Goal: Task Accomplishment & Management: Use online tool/utility

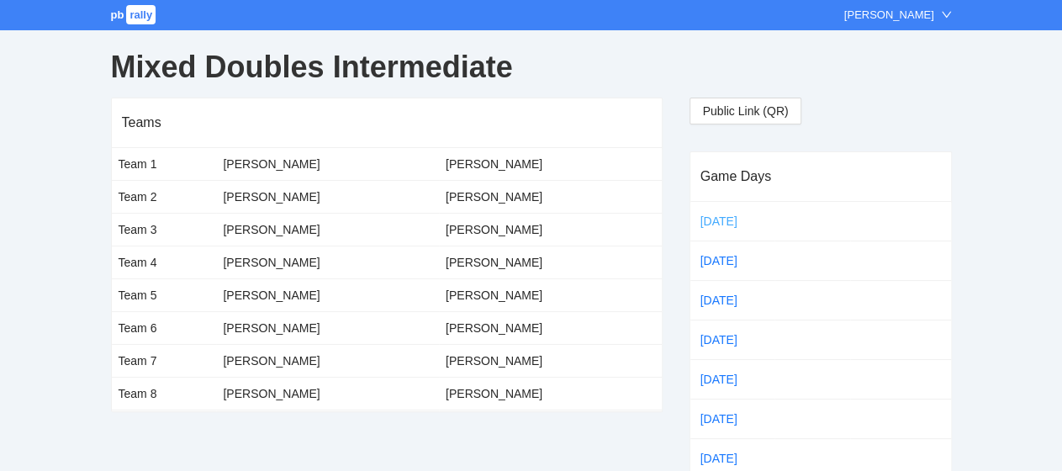
click at [712, 214] on link "[DATE]" at bounding box center [732, 221] width 71 height 25
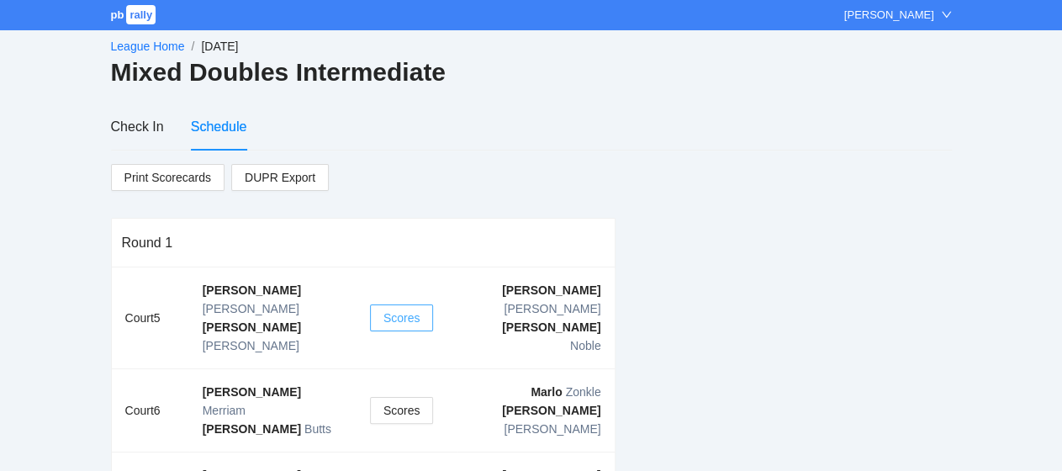
click at [422, 304] on button "Scores" at bounding box center [402, 317] width 64 height 27
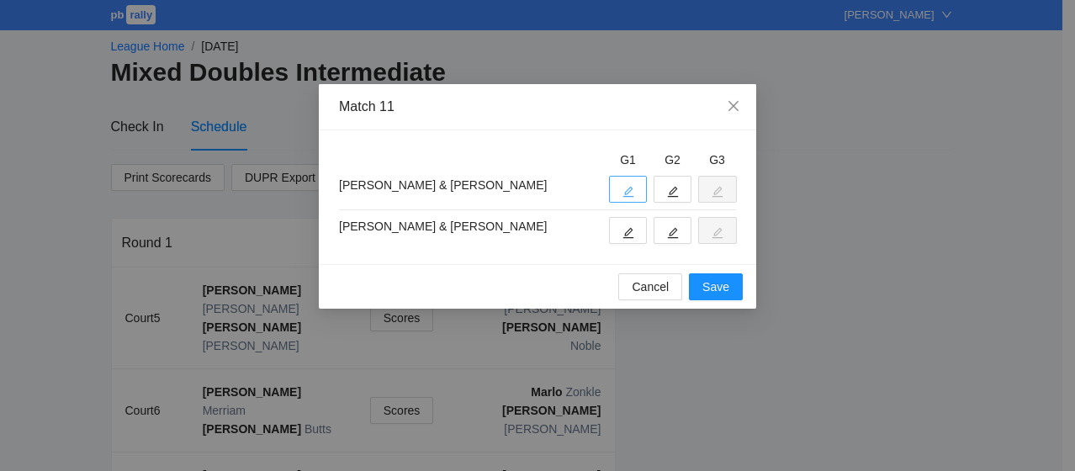
click at [637, 185] on button "button" at bounding box center [628, 189] width 38 height 27
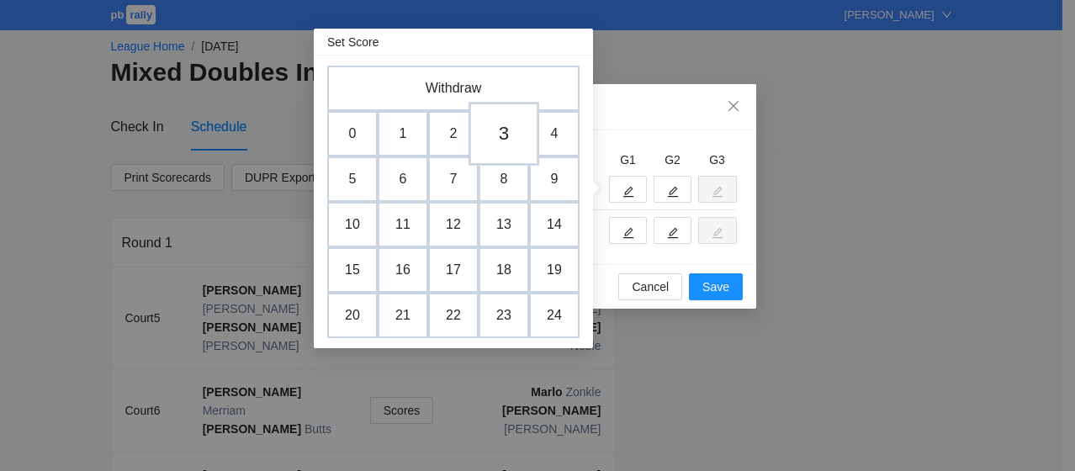
click at [491, 135] on td "3" at bounding box center [504, 134] width 71 height 64
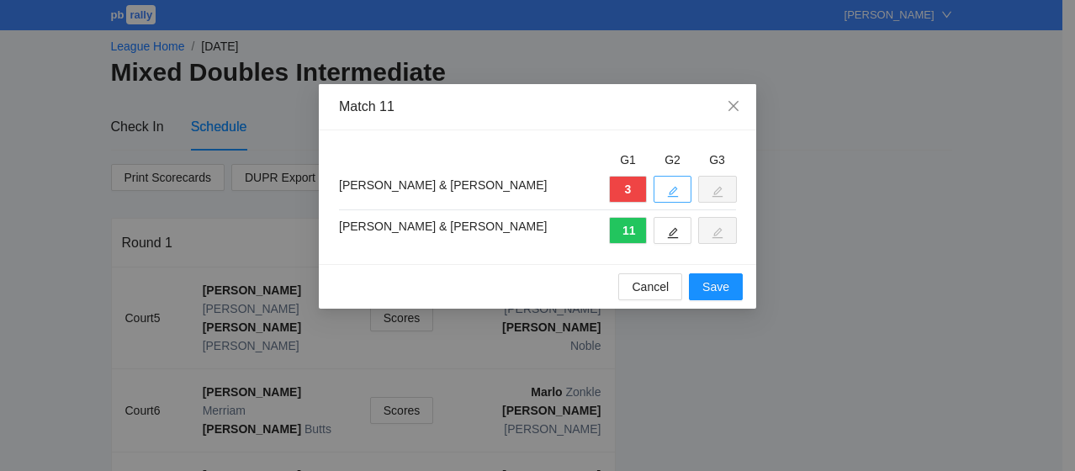
click at [664, 192] on button "button" at bounding box center [673, 189] width 38 height 27
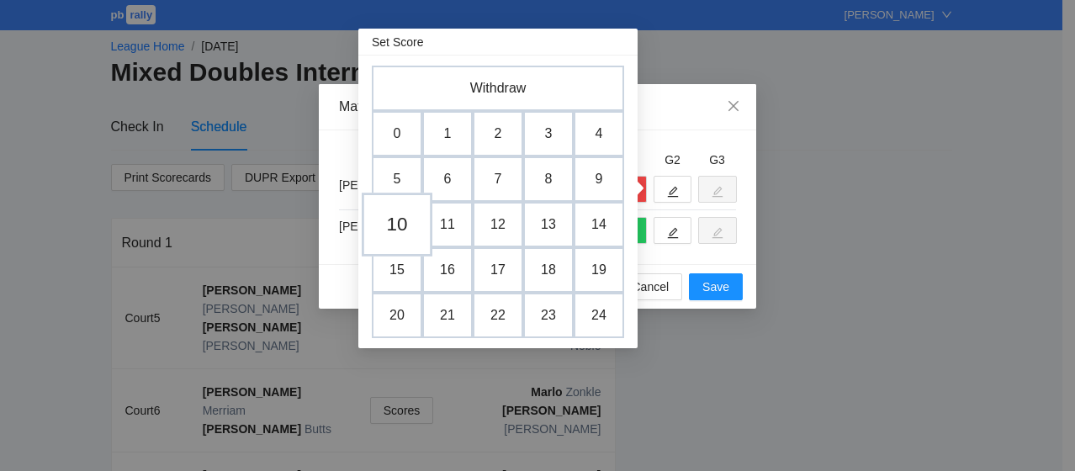
click at [411, 214] on td "10" at bounding box center [397, 225] width 71 height 64
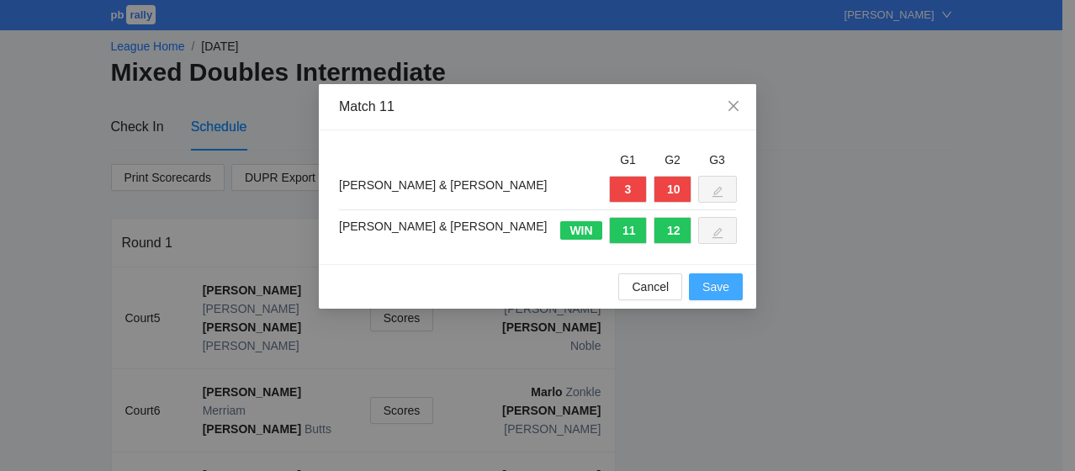
click at [715, 289] on span "Save" at bounding box center [715, 287] width 27 height 19
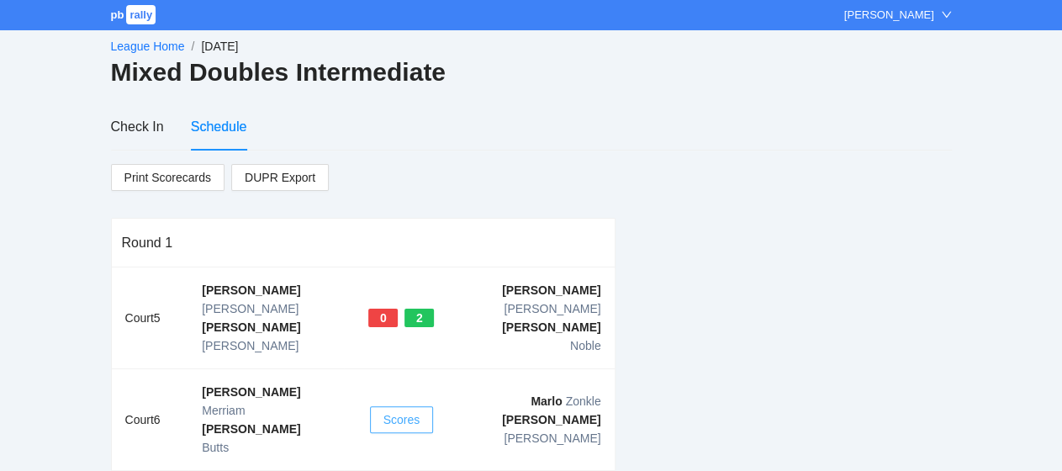
click at [427, 406] on button "Scores" at bounding box center [402, 419] width 64 height 27
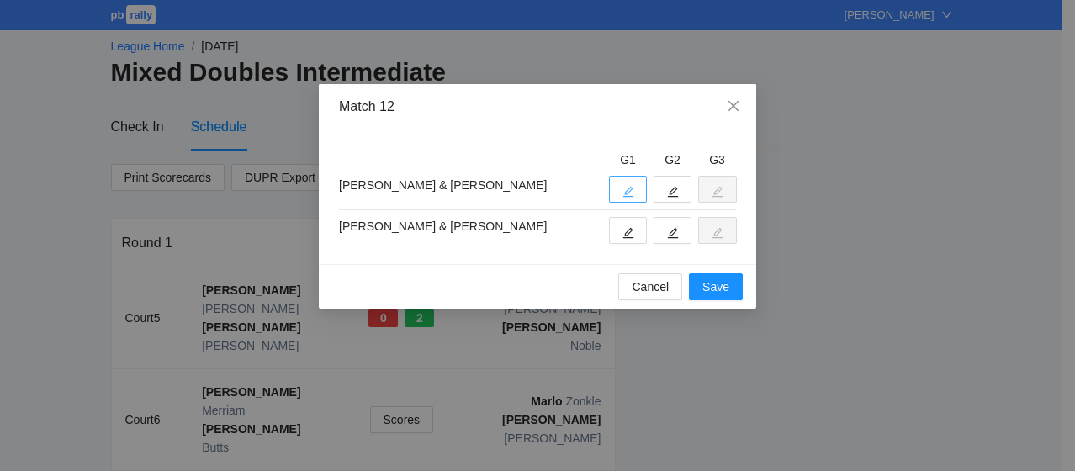
click at [629, 191] on icon "edit" at bounding box center [628, 192] width 11 height 11
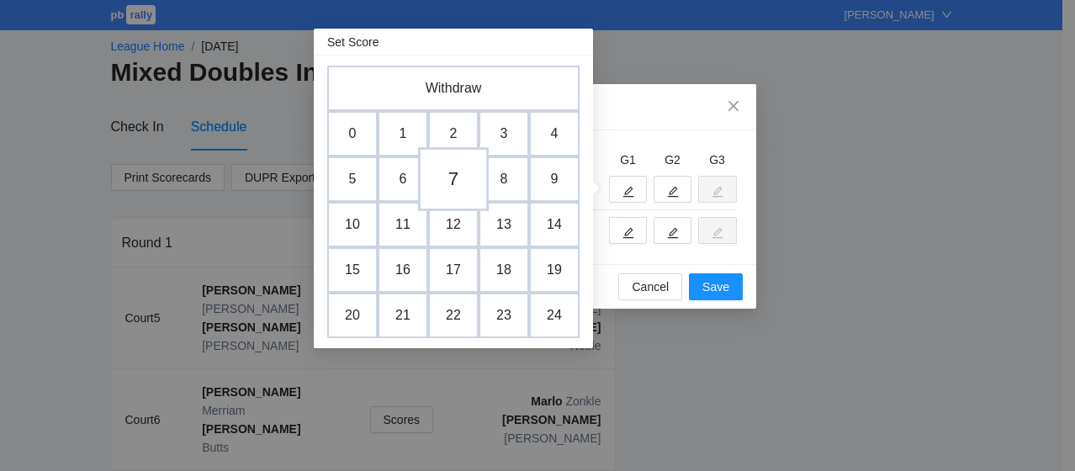
click at [451, 181] on td "7" at bounding box center [453, 179] width 71 height 64
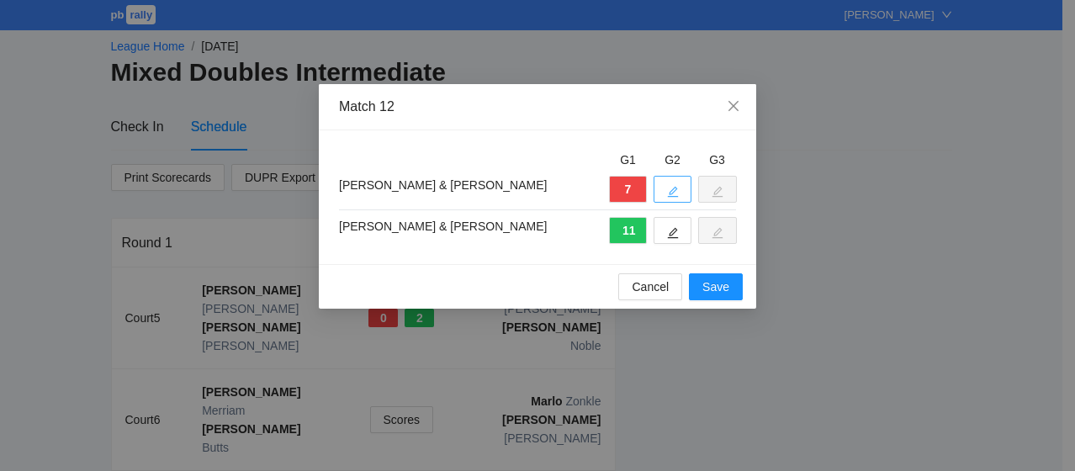
click at [668, 190] on icon "edit" at bounding box center [673, 192] width 12 height 12
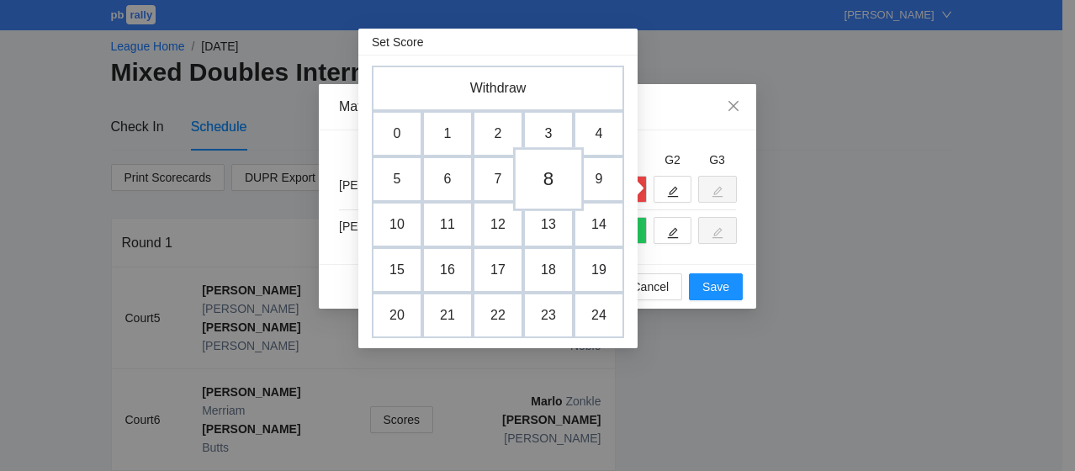
click at [526, 192] on td "8" at bounding box center [548, 179] width 71 height 64
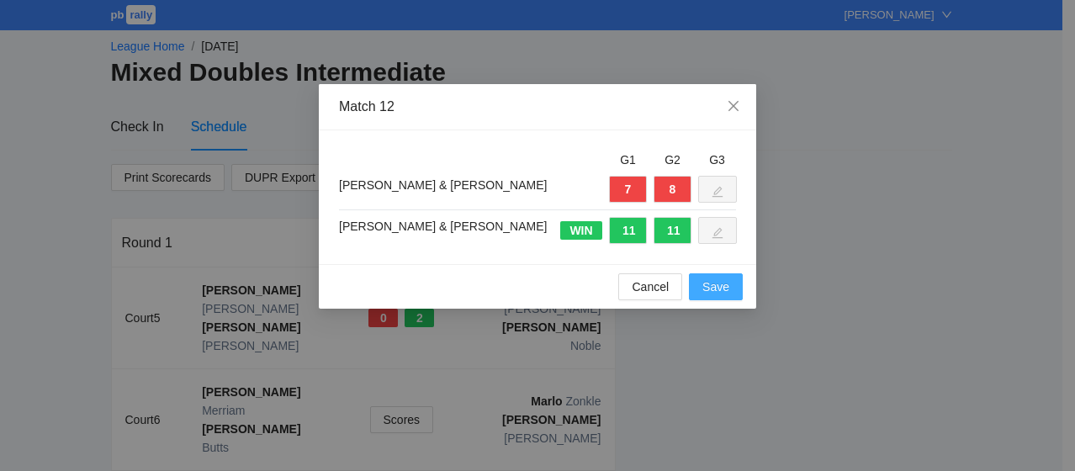
click at [718, 281] on span "Save" at bounding box center [715, 287] width 27 height 19
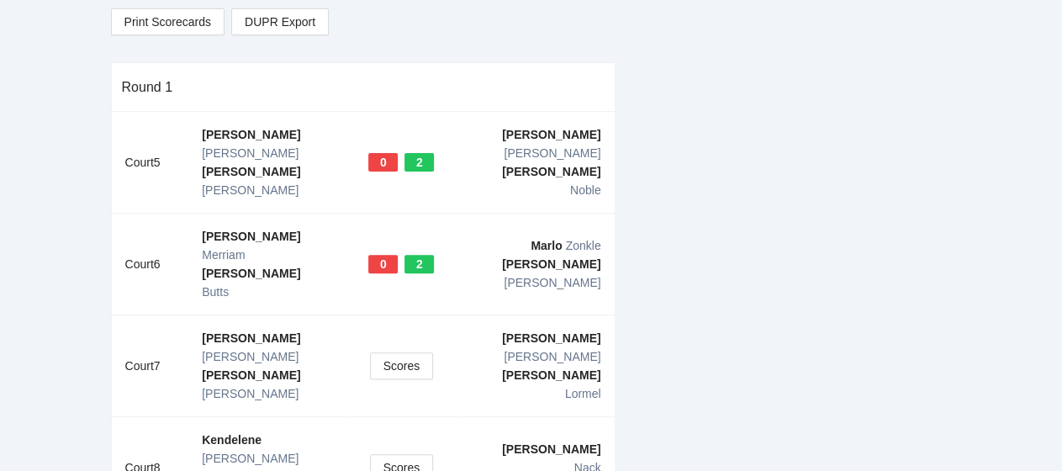
scroll to position [168, 0]
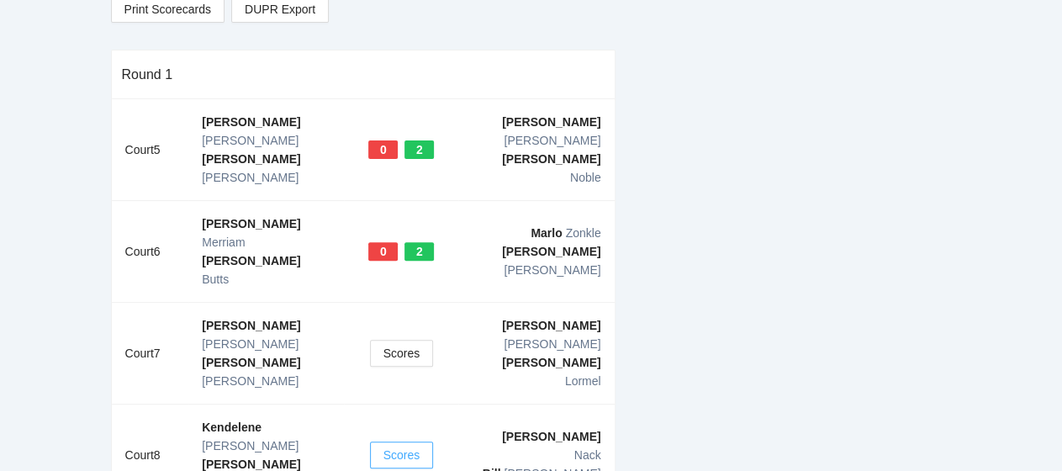
click at [405, 446] on span "Scores" at bounding box center [402, 455] width 37 height 19
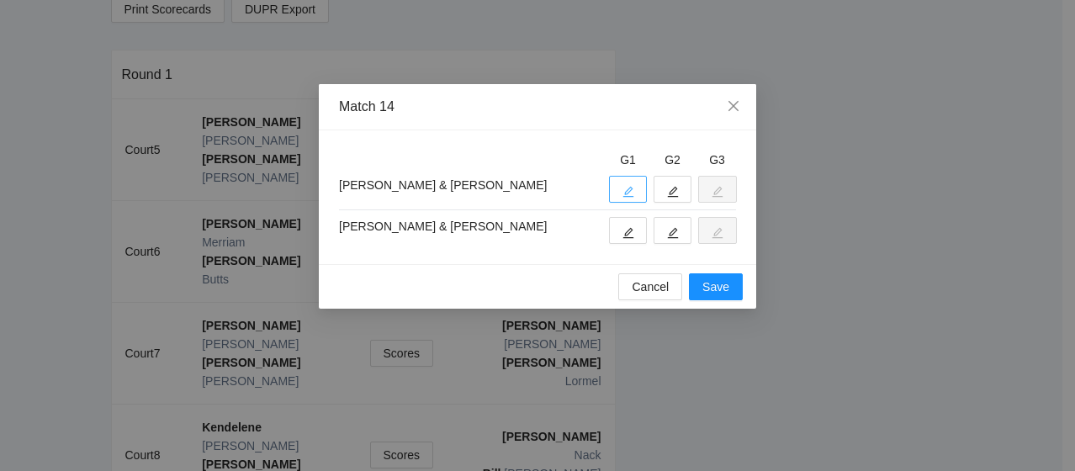
click at [624, 191] on icon "edit" at bounding box center [628, 192] width 12 height 12
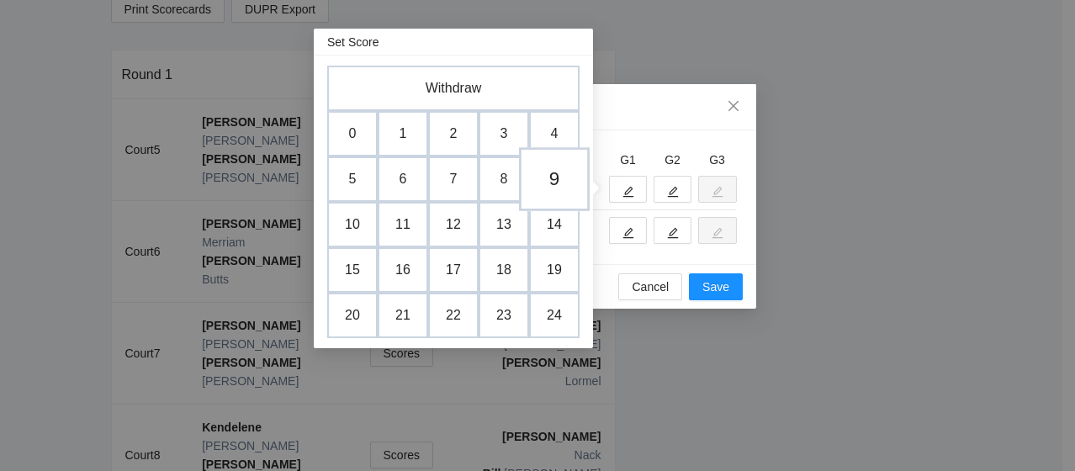
click at [557, 181] on td "9" at bounding box center [554, 179] width 71 height 64
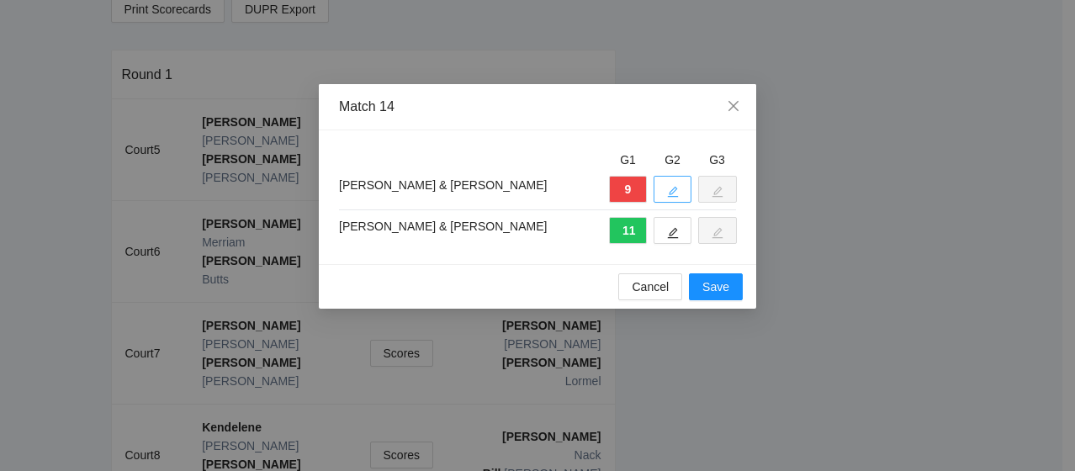
click at [664, 189] on button "button" at bounding box center [673, 189] width 38 height 27
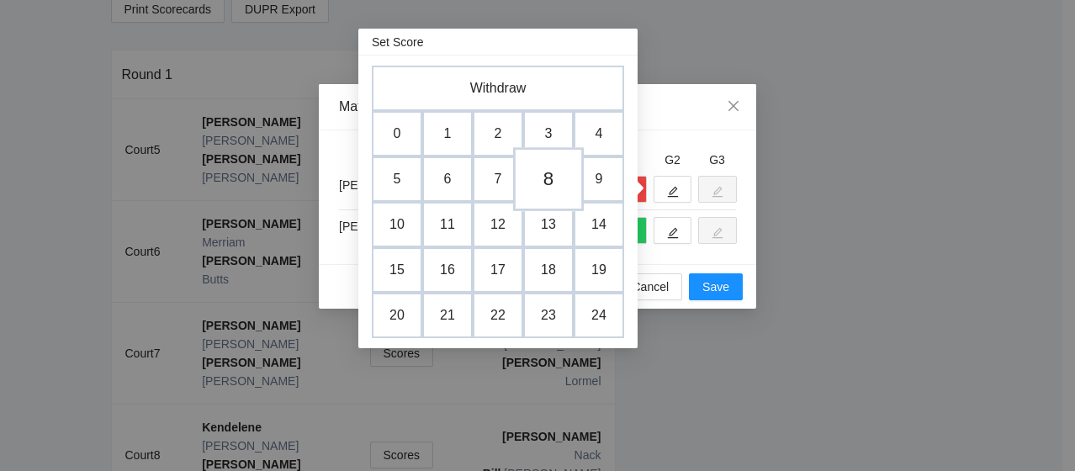
click at [537, 183] on td "8" at bounding box center [548, 179] width 71 height 64
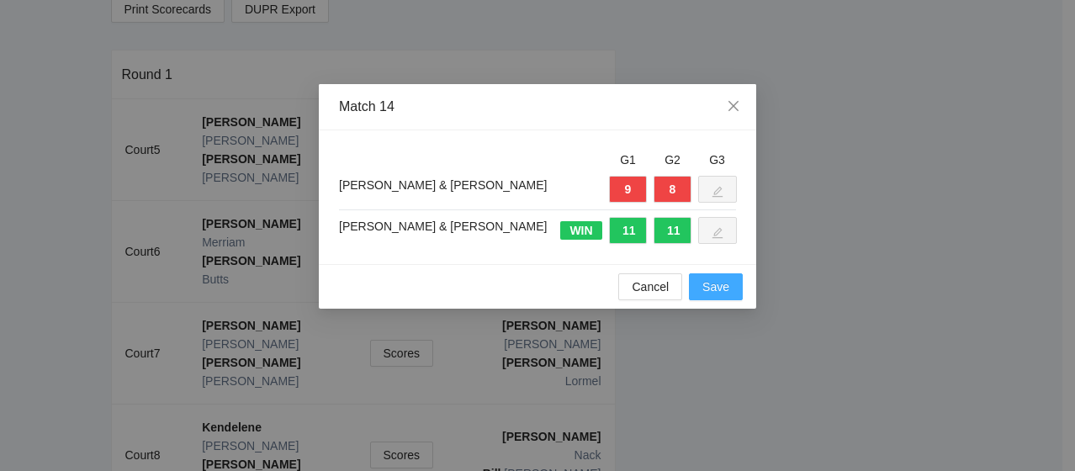
click at [707, 284] on span "Save" at bounding box center [715, 287] width 27 height 19
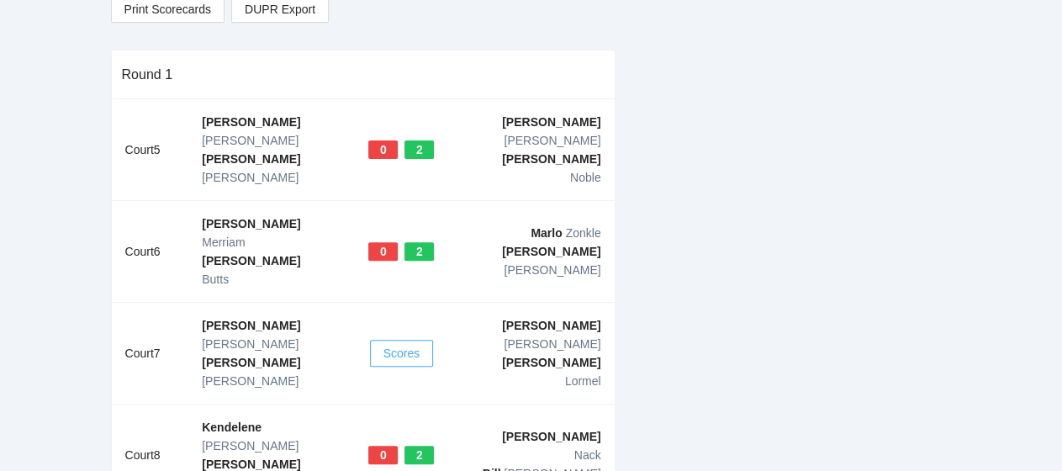
click at [405, 344] on span "Scores" at bounding box center [402, 353] width 37 height 19
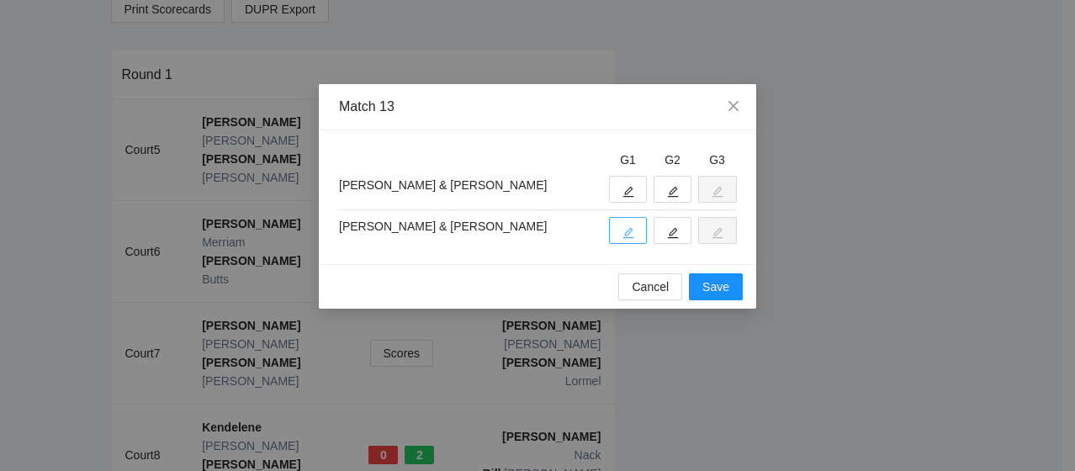
click at [627, 235] on icon "edit" at bounding box center [628, 233] width 12 height 12
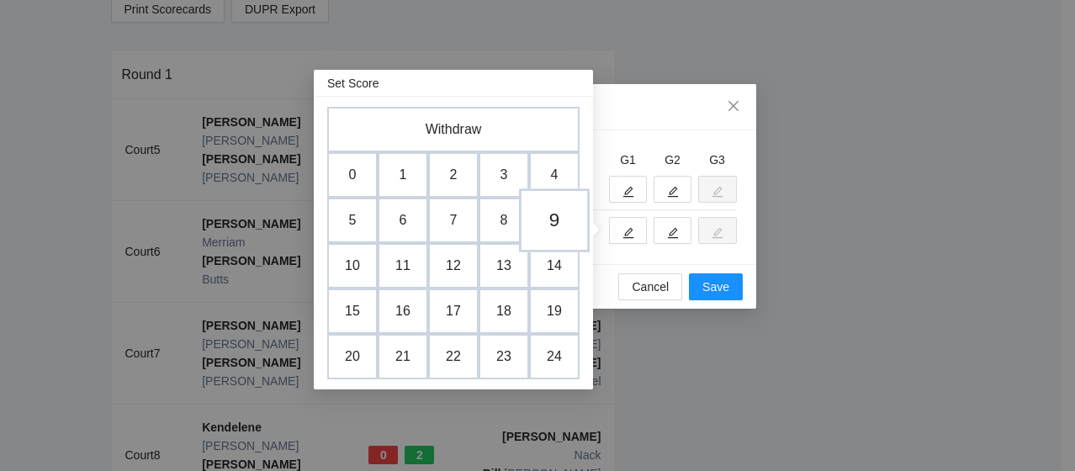
click at [531, 223] on td "9" at bounding box center [554, 220] width 71 height 64
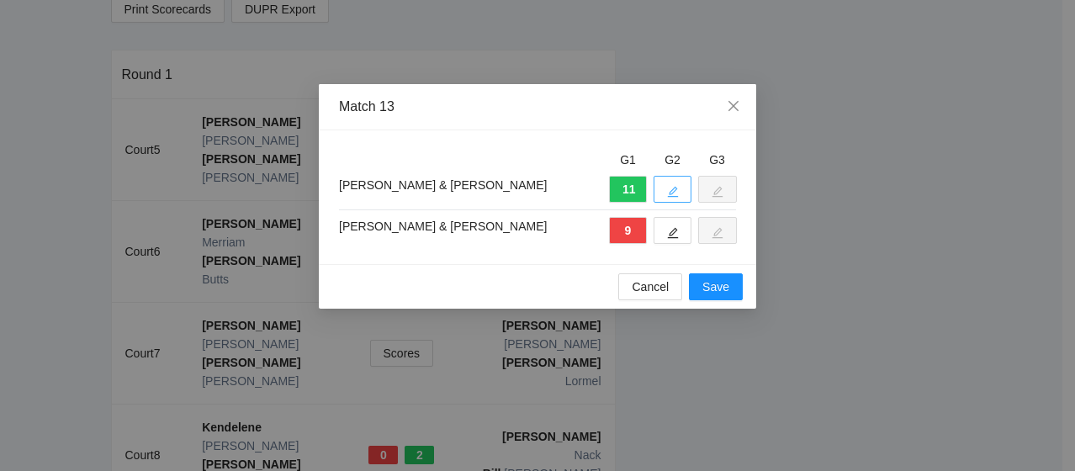
click at [680, 187] on button "button" at bounding box center [673, 189] width 38 height 27
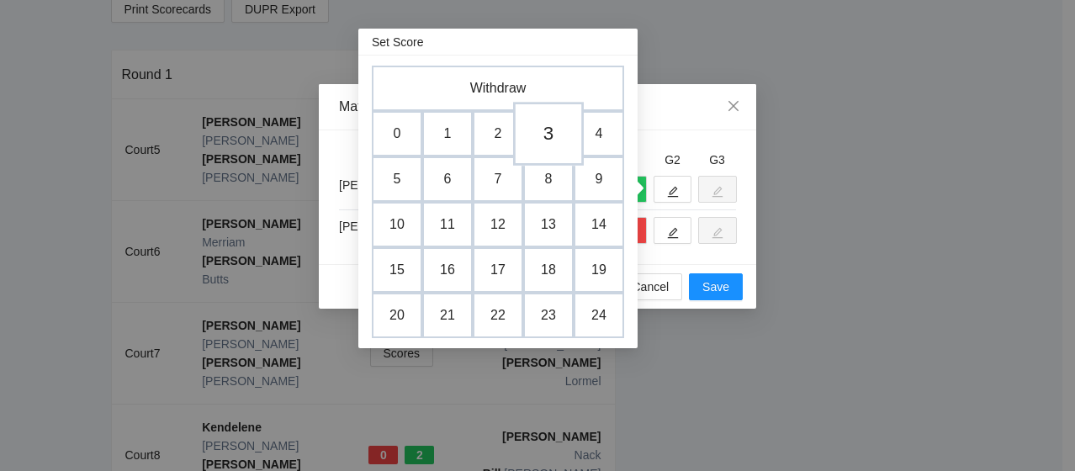
click at [513, 140] on td "3" at bounding box center [548, 134] width 71 height 64
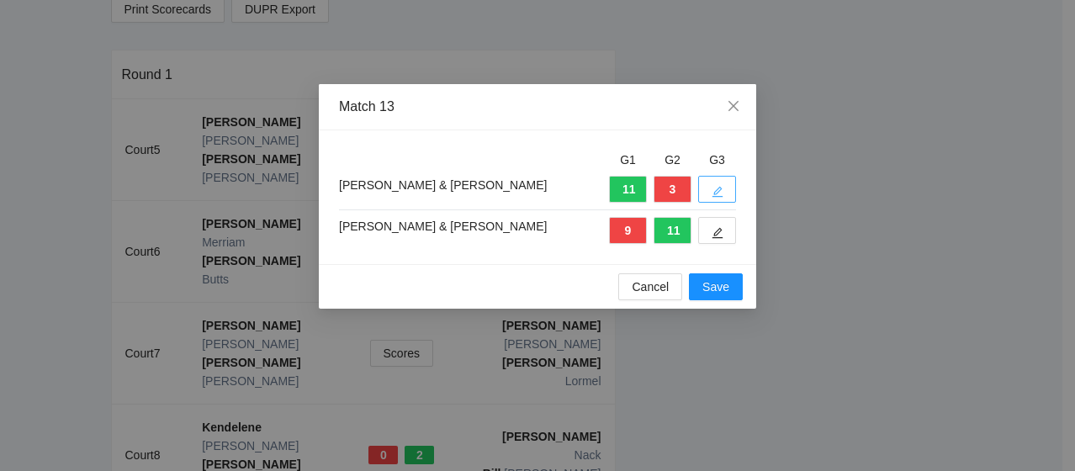
click at [710, 187] on button "button" at bounding box center [717, 189] width 38 height 27
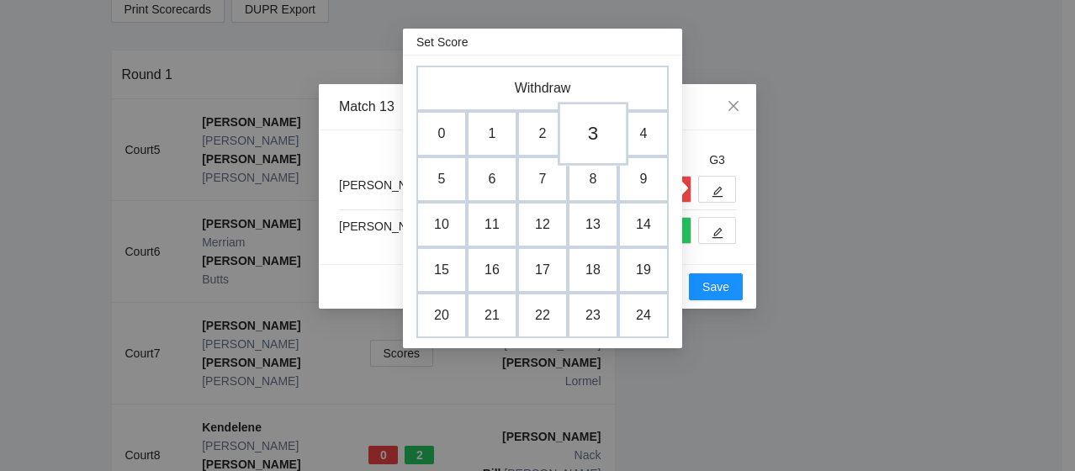
click at [585, 132] on td "3" at bounding box center [593, 134] width 71 height 64
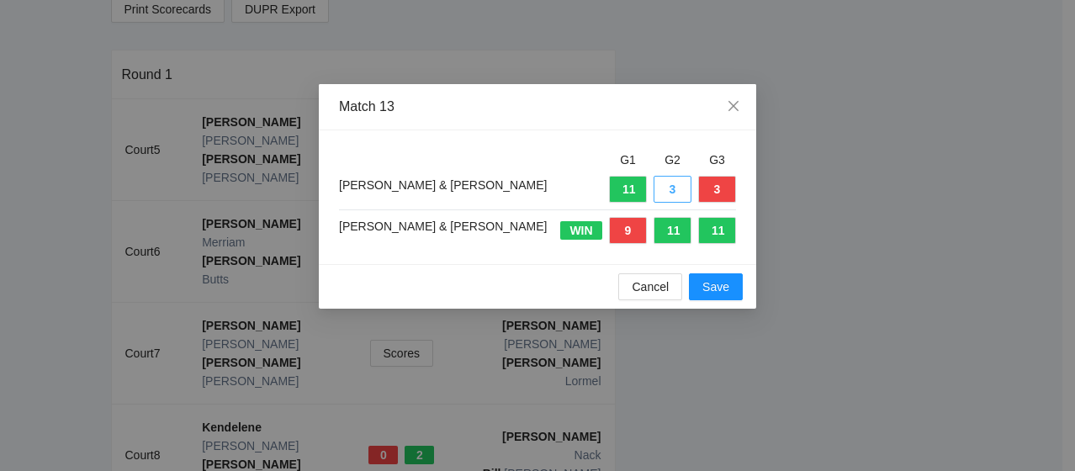
click at [685, 196] on button "3" at bounding box center [673, 189] width 38 height 27
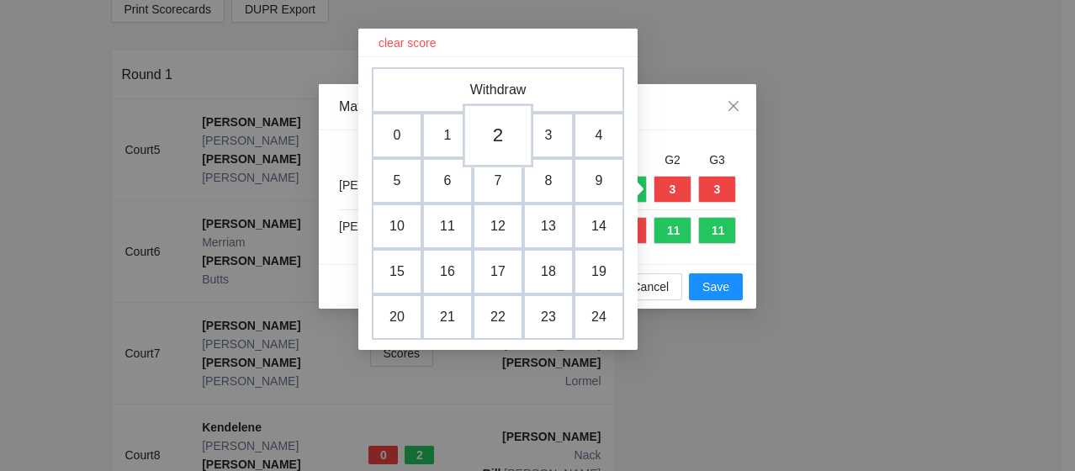
click at [488, 134] on td "2" at bounding box center [498, 135] width 71 height 64
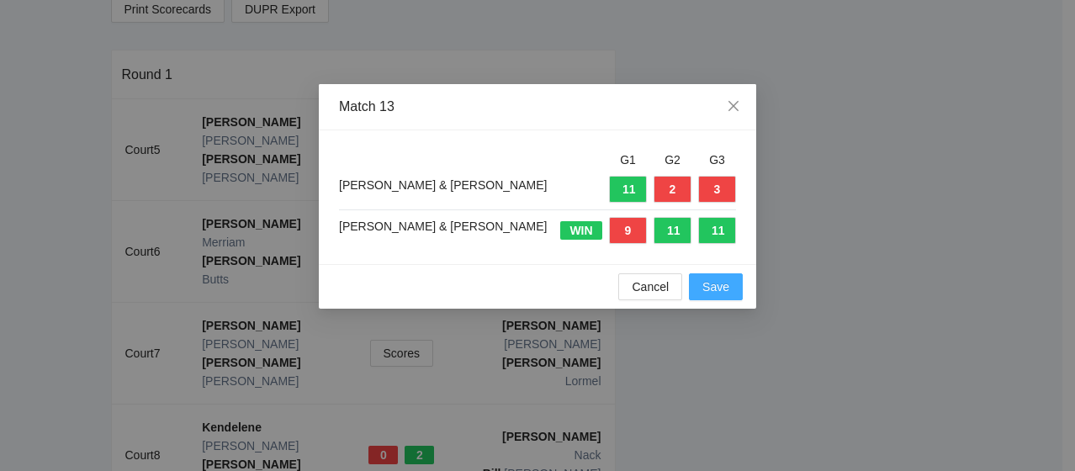
click at [730, 278] on button "Save" at bounding box center [716, 286] width 54 height 27
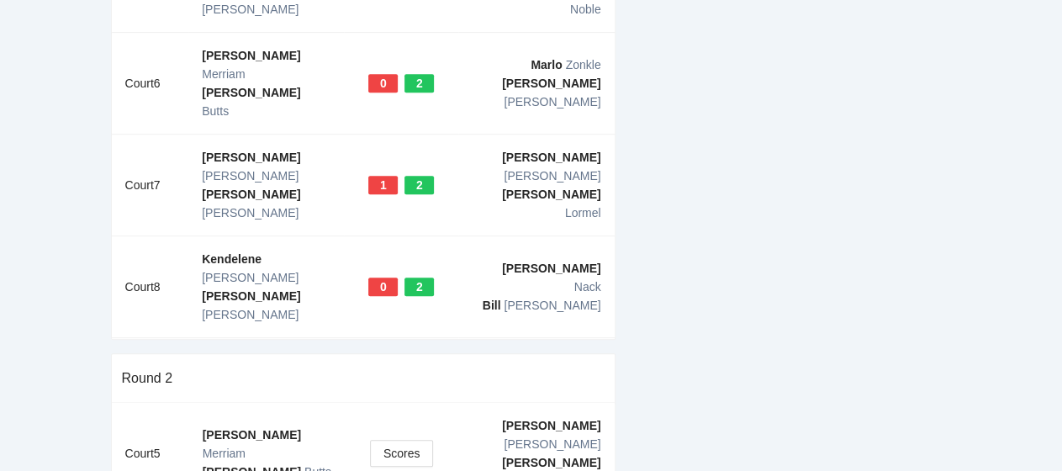
scroll to position [384, 0]
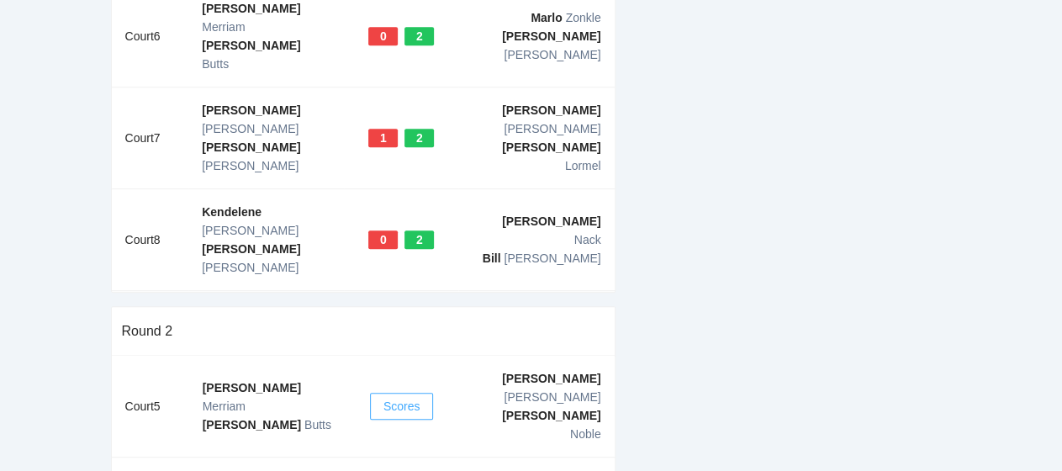
click at [400, 397] on span "Scores" at bounding box center [402, 406] width 37 height 19
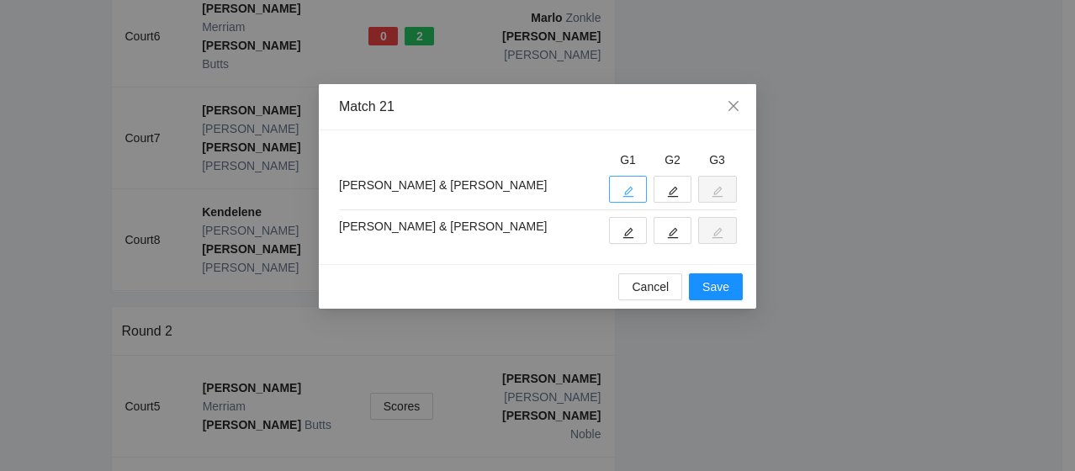
click at [629, 187] on icon "edit" at bounding box center [628, 192] width 12 height 12
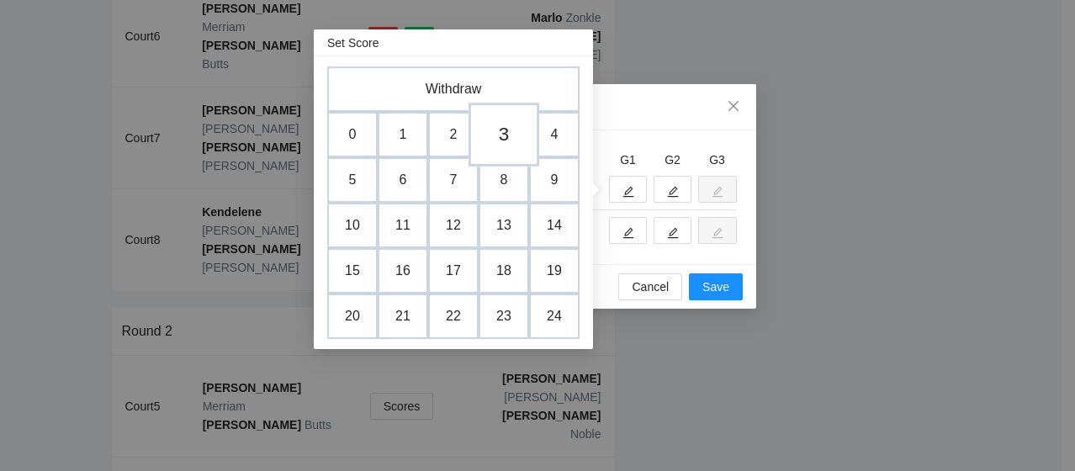
click at [505, 128] on td "3" at bounding box center [504, 135] width 71 height 64
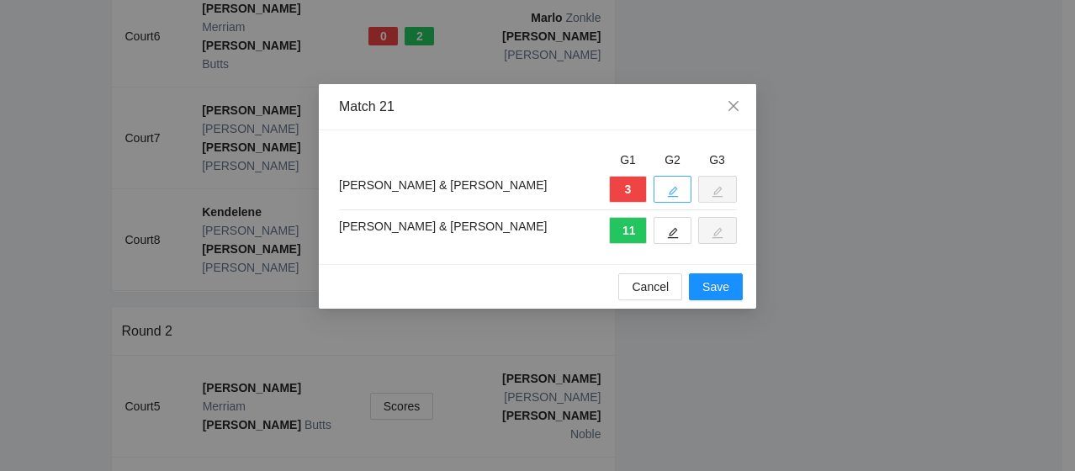
click at [670, 177] on button "button" at bounding box center [673, 189] width 38 height 27
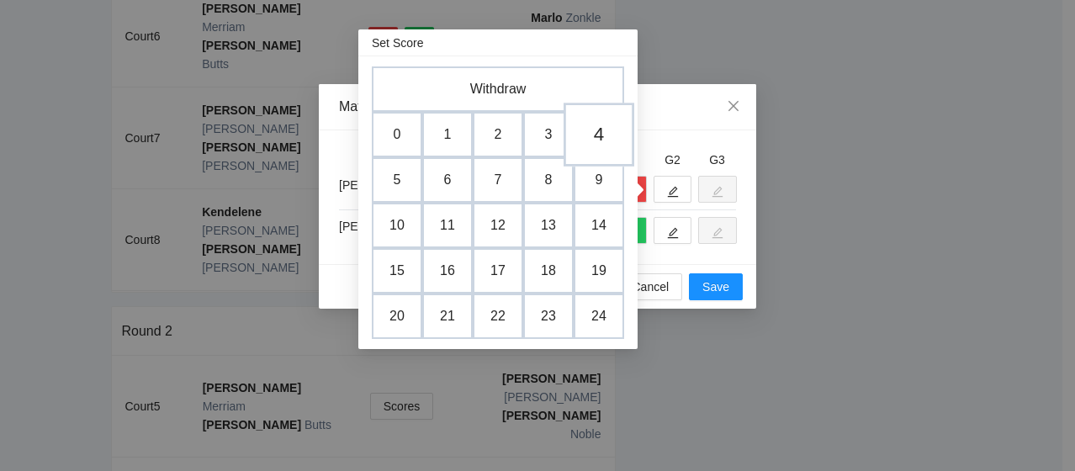
click at [601, 147] on td "4" at bounding box center [599, 135] width 71 height 64
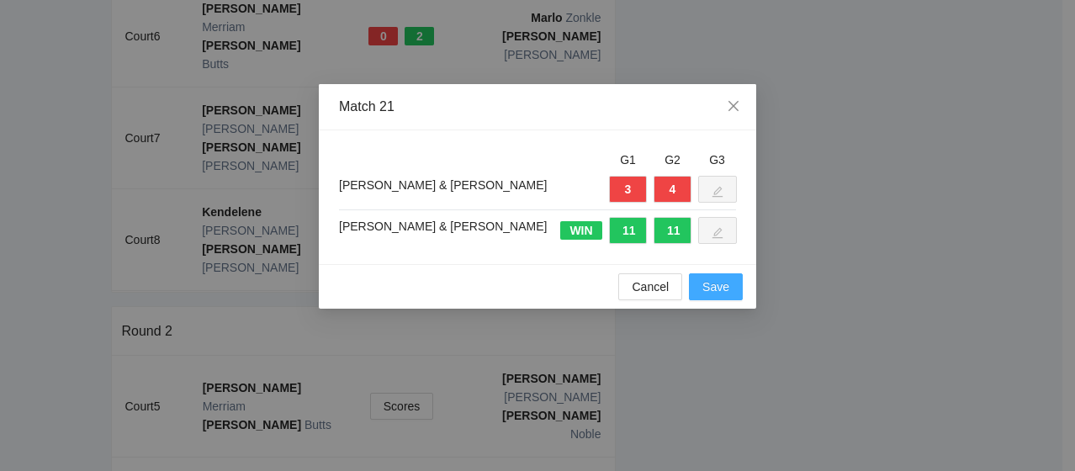
click at [713, 290] on span "Save" at bounding box center [715, 287] width 27 height 19
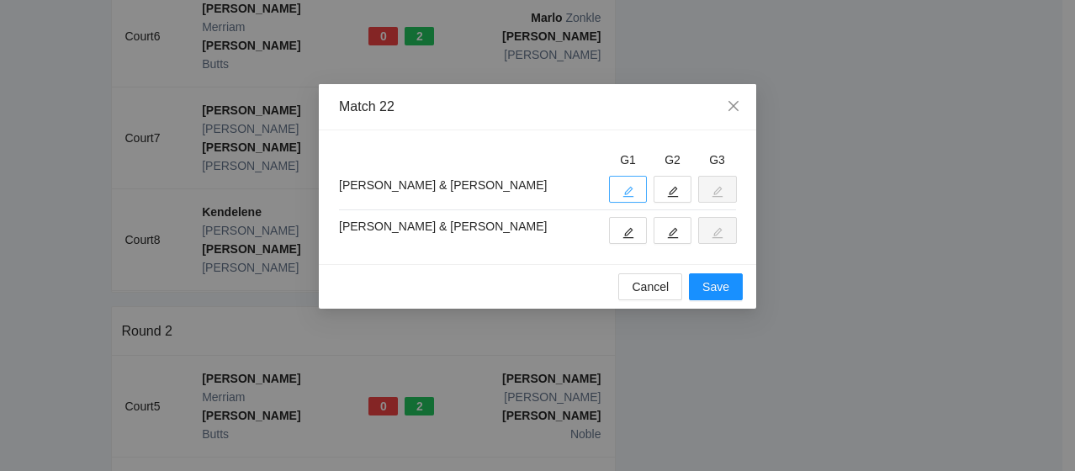
click at [626, 194] on icon "edit" at bounding box center [628, 192] width 12 height 12
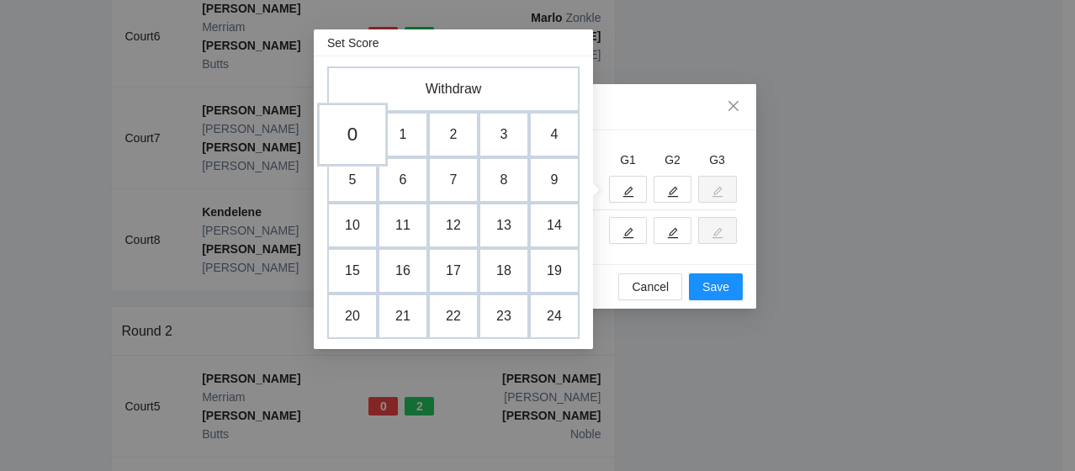
click at [372, 128] on td "0" at bounding box center [352, 135] width 71 height 64
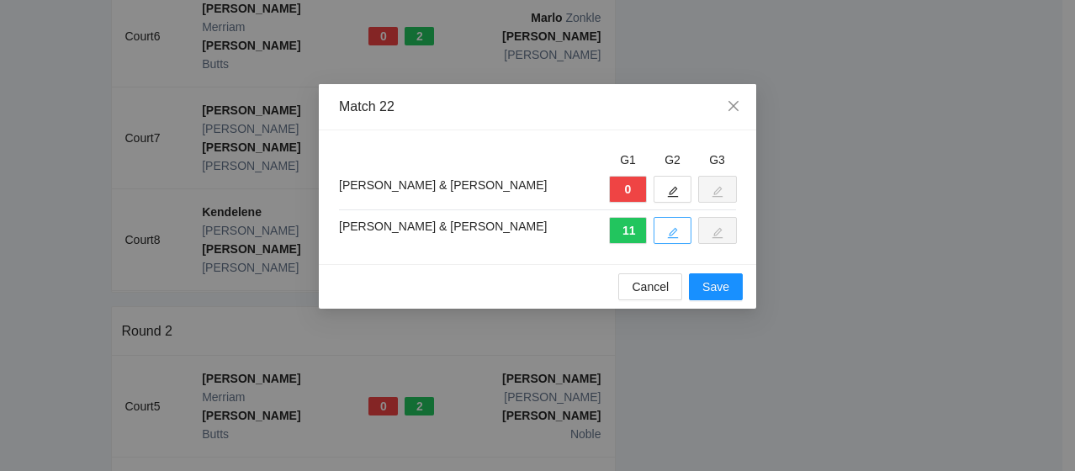
click at [680, 229] on button "button" at bounding box center [673, 230] width 38 height 27
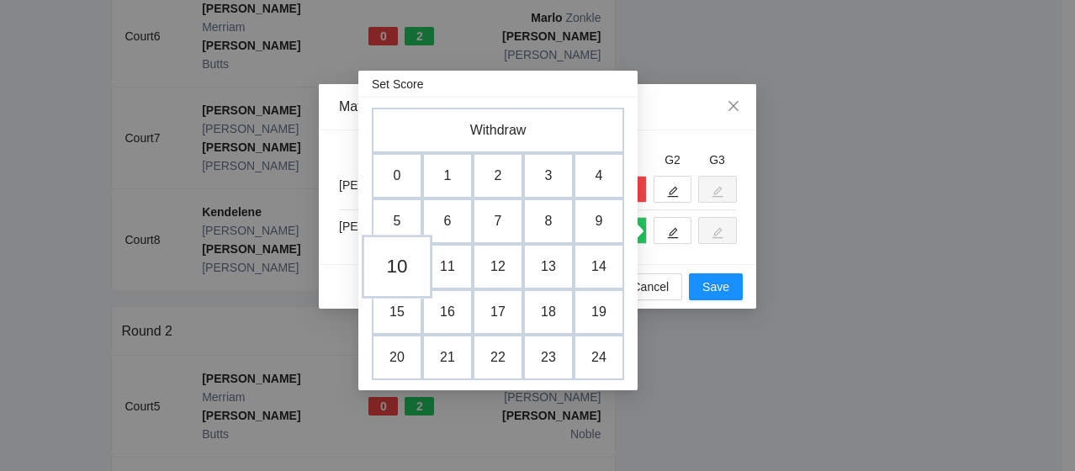
click at [395, 269] on td "10" at bounding box center [397, 268] width 71 height 64
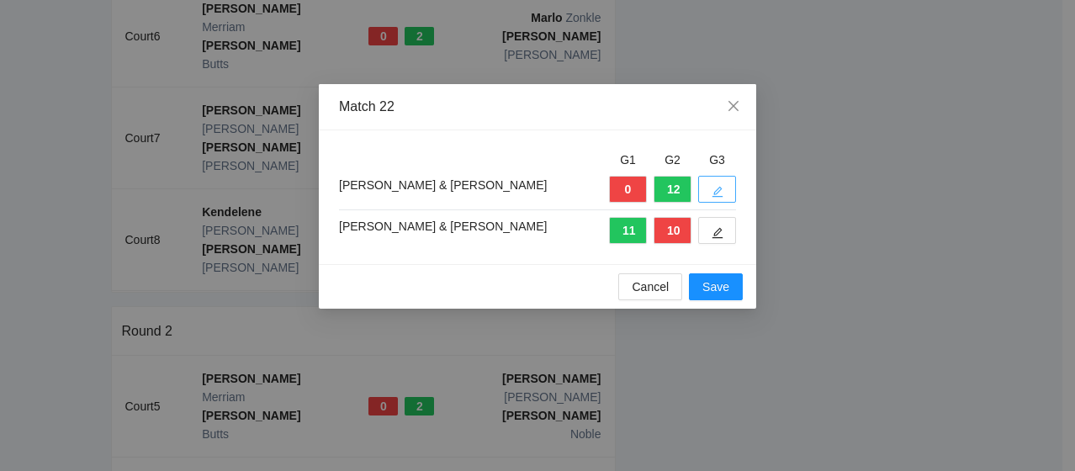
click at [718, 185] on span "edit" at bounding box center [718, 191] width 12 height 13
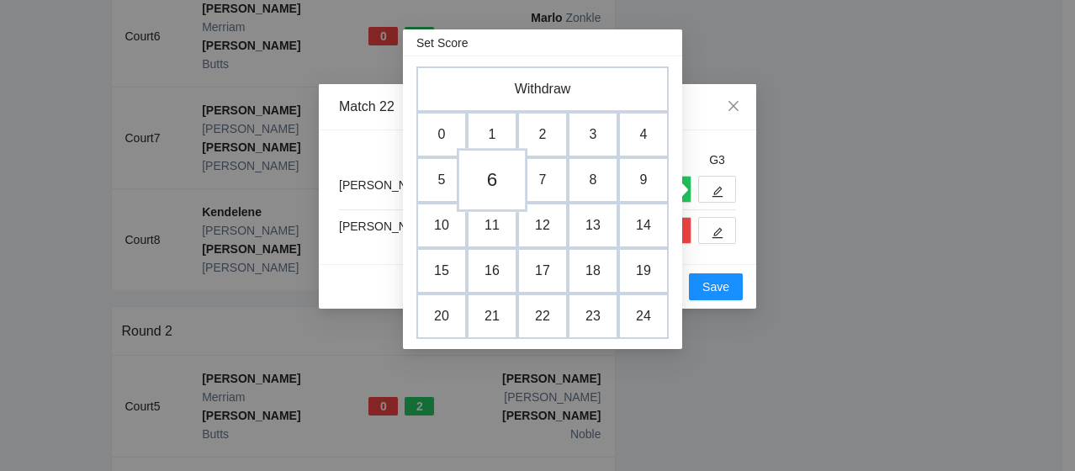
click at [505, 172] on td "6" at bounding box center [492, 181] width 71 height 64
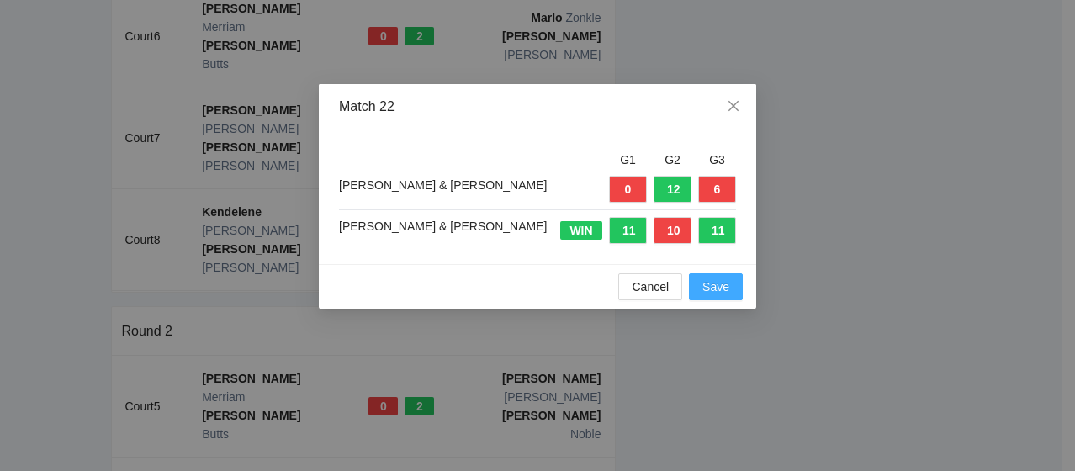
click at [728, 289] on span "Save" at bounding box center [715, 287] width 27 height 19
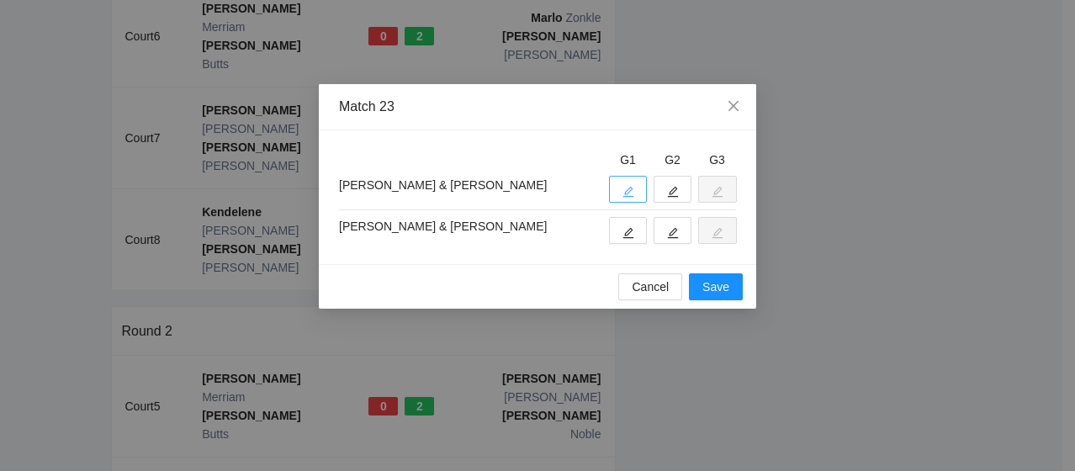
click at [629, 185] on span "edit" at bounding box center [628, 191] width 12 height 13
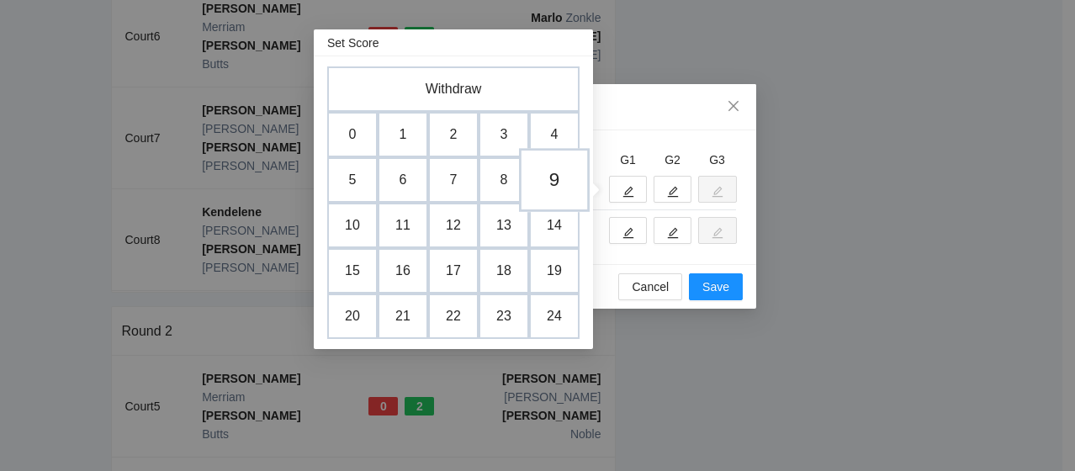
click at [540, 189] on td "9" at bounding box center [554, 181] width 71 height 64
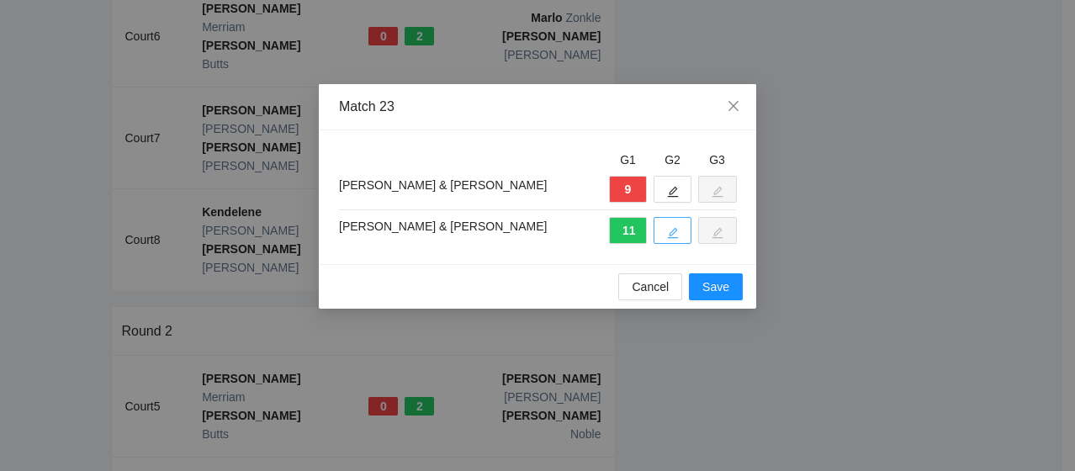
click at [671, 230] on icon "edit" at bounding box center [673, 233] width 12 height 12
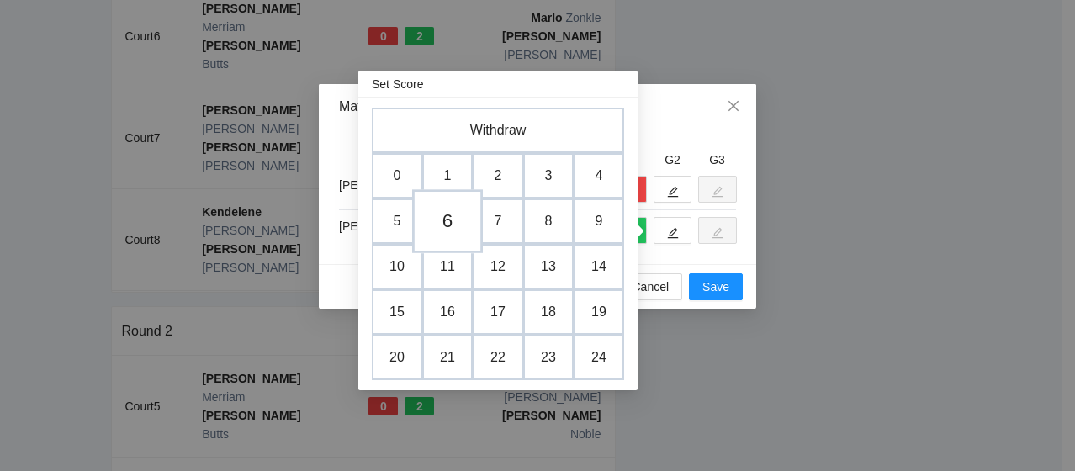
click at [459, 225] on td "6" at bounding box center [447, 222] width 71 height 64
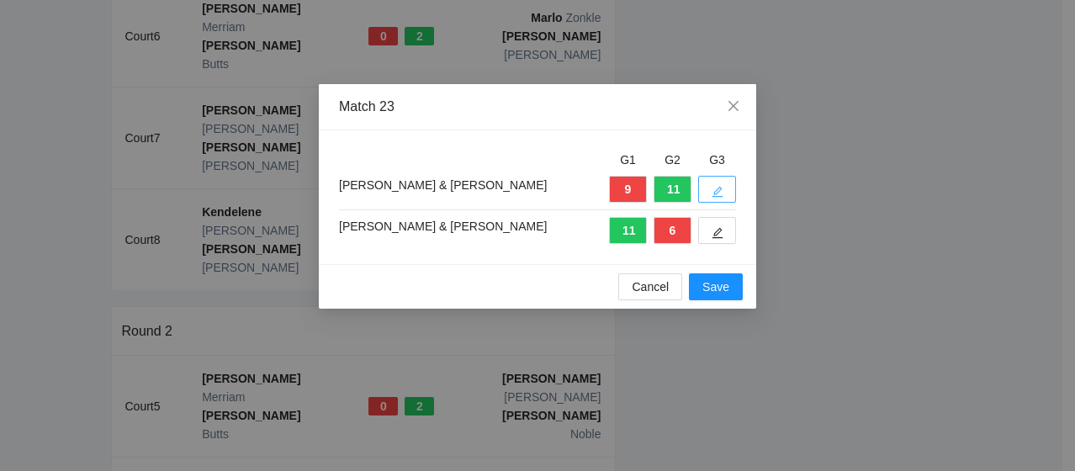
click at [728, 192] on button "button" at bounding box center [717, 189] width 38 height 27
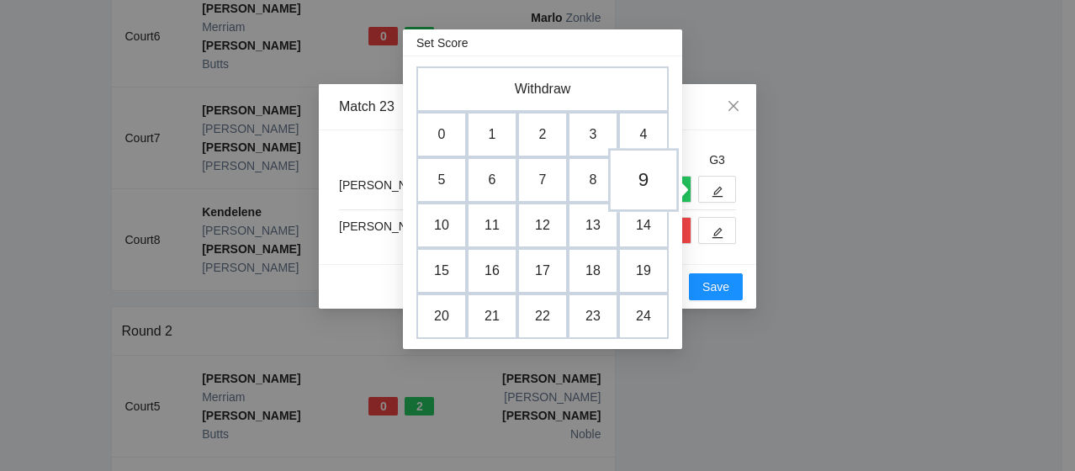
click at [658, 188] on td "9" at bounding box center [643, 181] width 71 height 64
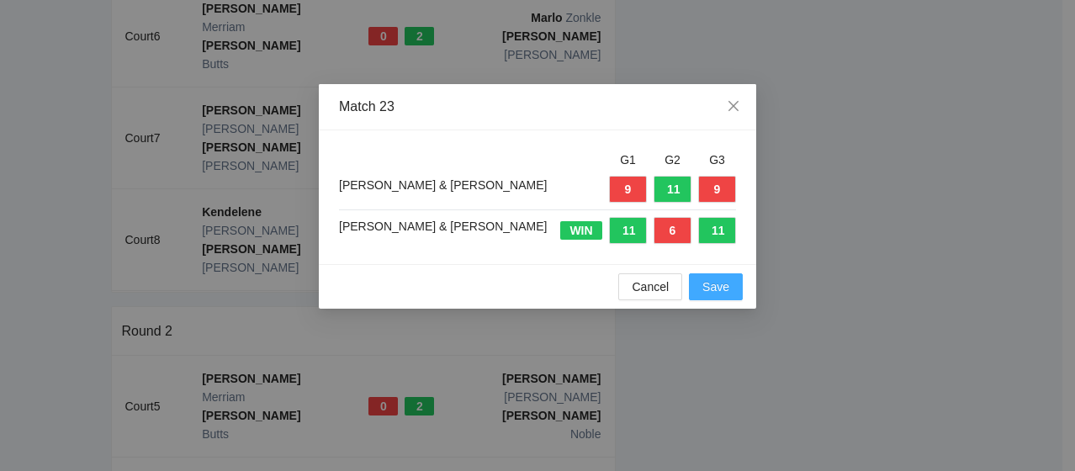
click at [697, 292] on button "Save" at bounding box center [716, 286] width 54 height 27
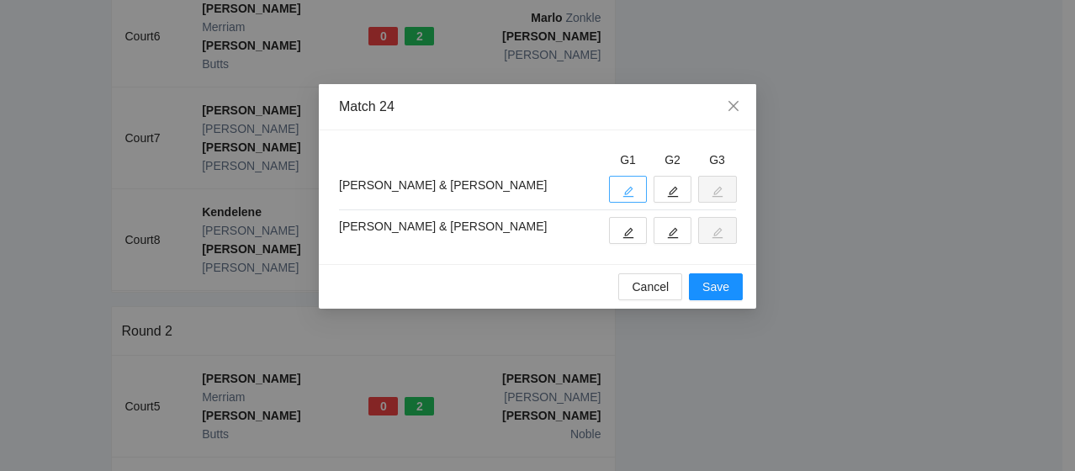
click at [637, 181] on button "button" at bounding box center [628, 189] width 38 height 27
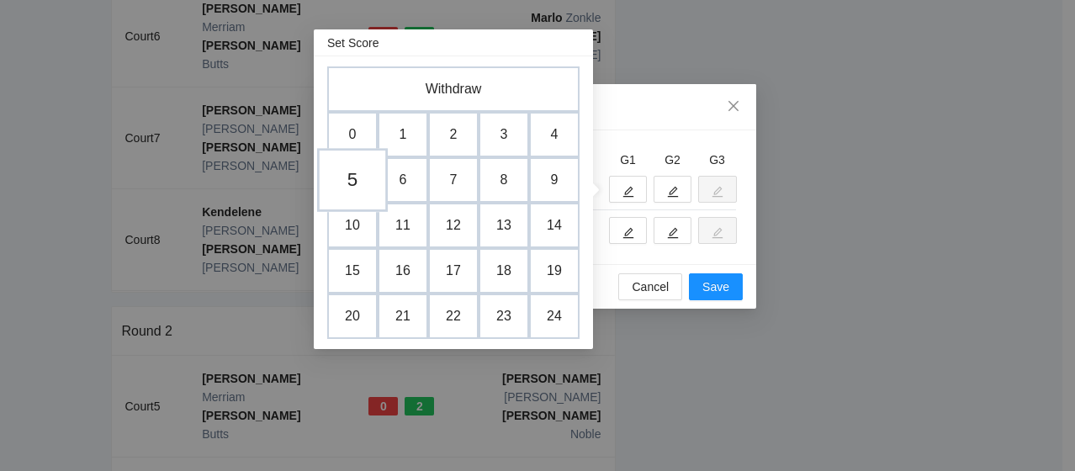
click at [366, 174] on td "5" at bounding box center [352, 181] width 71 height 64
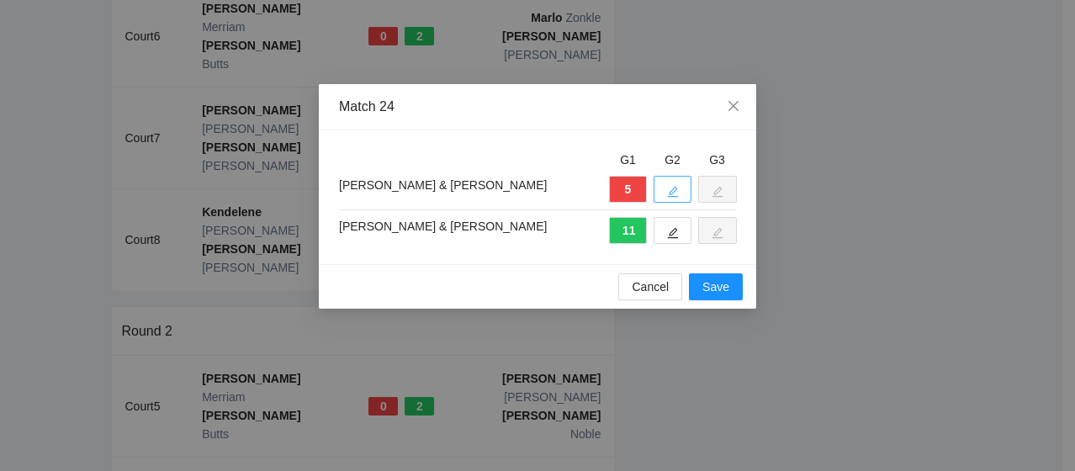
click at [676, 193] on icon "edit" at bounding box center [673, 192] width 12 height 12
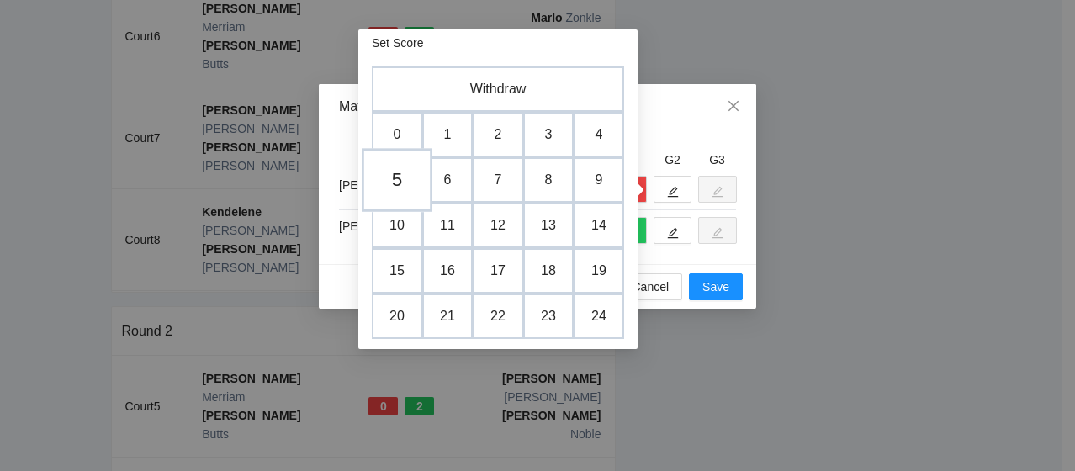
click at [409, 176] on td "5" at bounding box center [397, 181] width 71 height 64
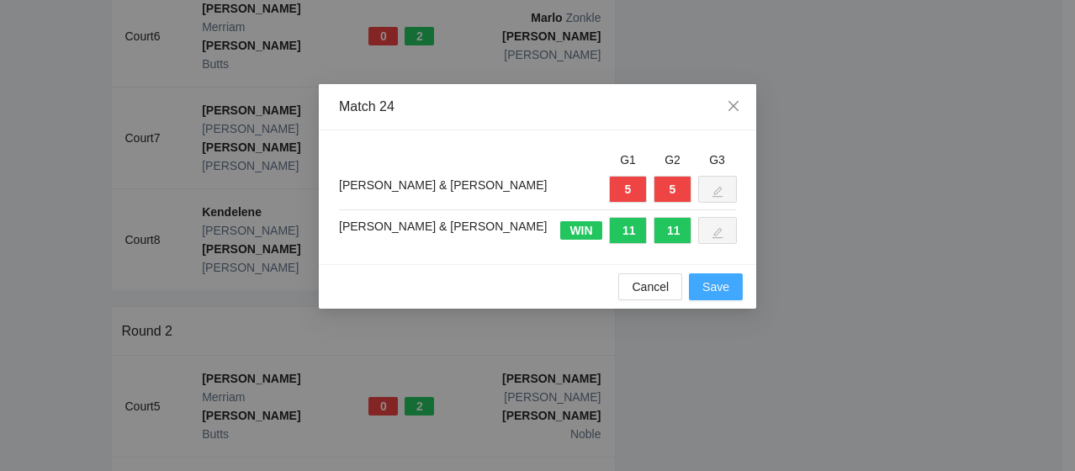
click at [727, 290] on span "Save" at bounding box center [715, 287] width 27 height 19
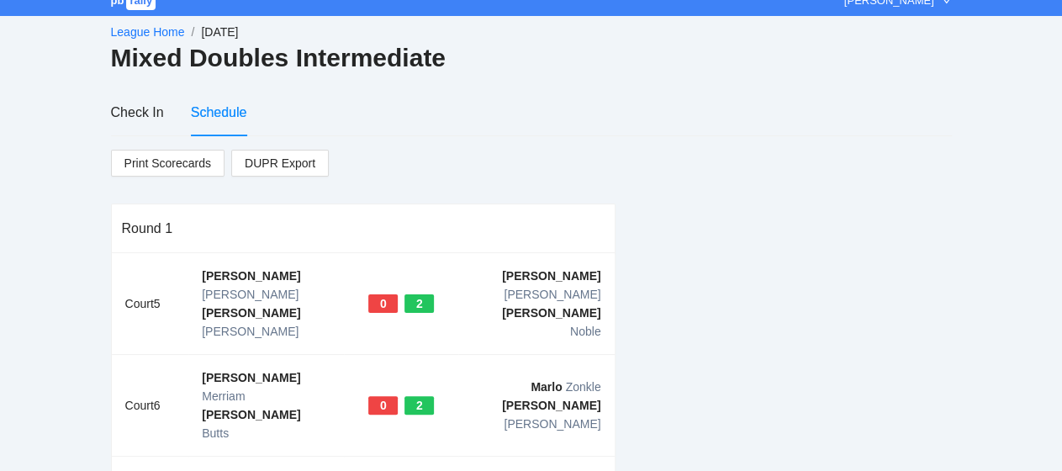
scroll to position [0, 0]
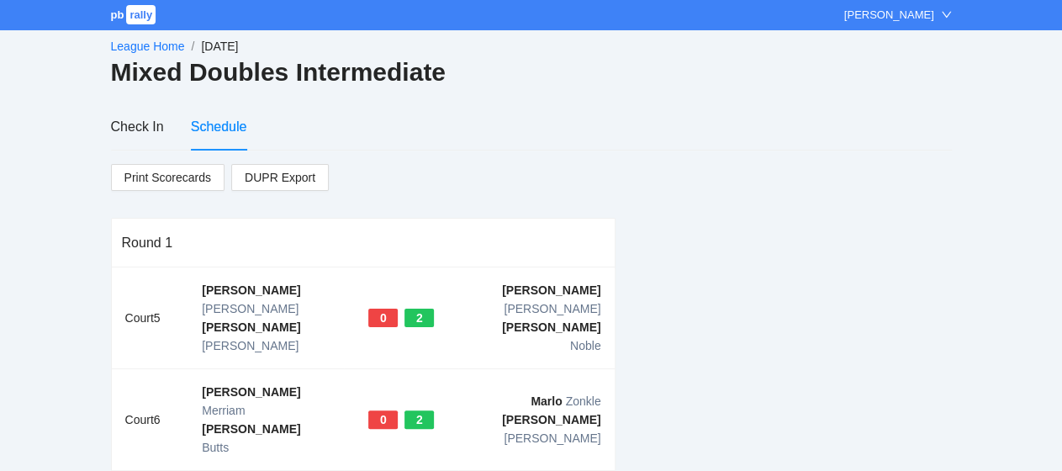
click at [132, 44] on link "League Home" at bounding box center [148, 46] width 74 height 13
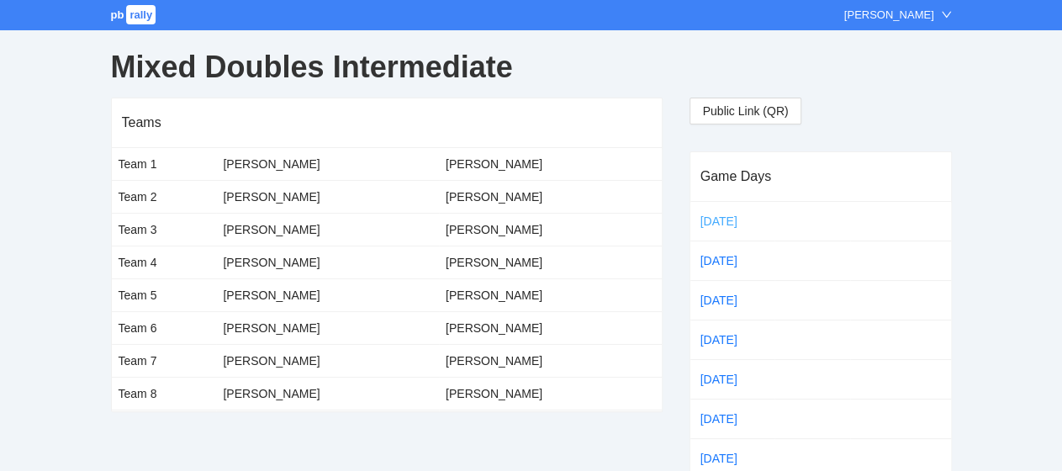
click at [707, 225] on link "[DATE]" at bounding box center [732, 221] width 71 height 25
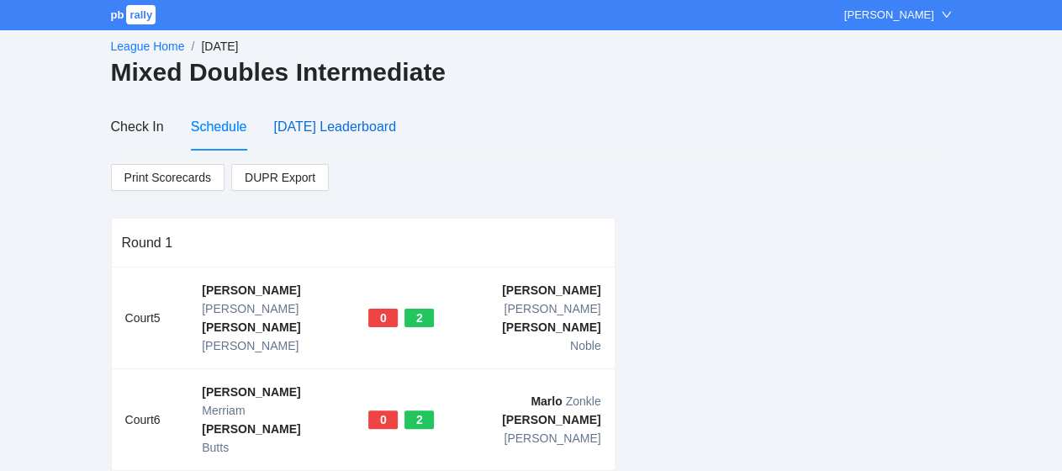
click at [336, 120] on div "[DATE] Leaderboard" at bounding box center [334, 126] width 123 height 21
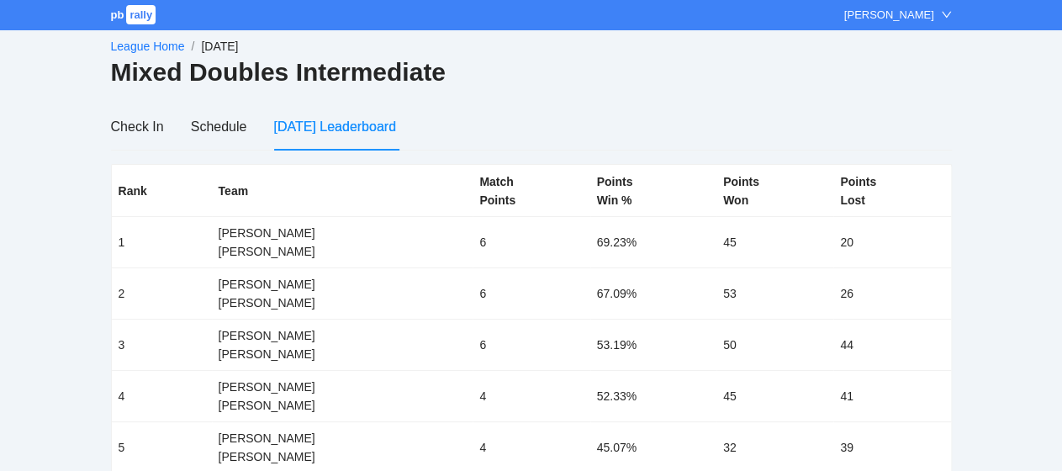
click at [150, 41] on link "League Home" at bounding box center [148, 46] width 74 height 13
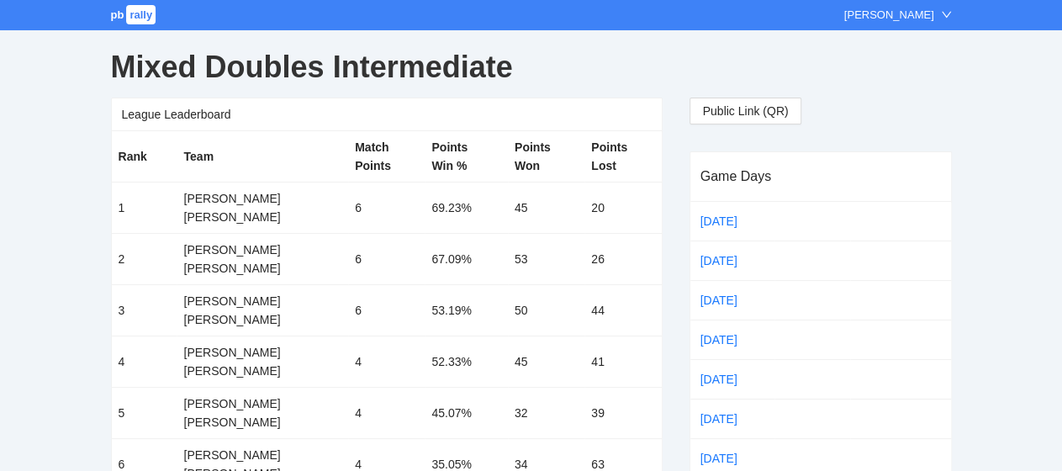
scroll to position [168, 0]
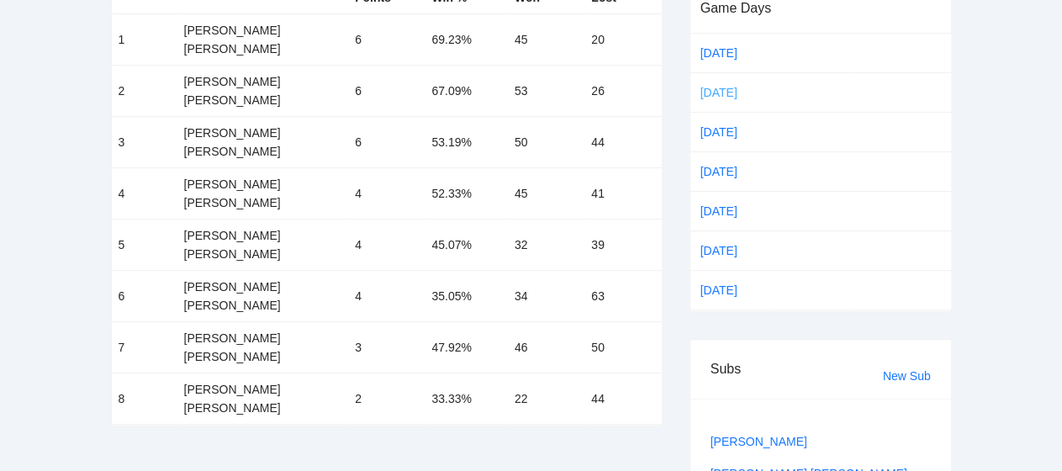
click at [717, 93] on link "[DATE]" at bounding box center [732, 92] width 71 height 25
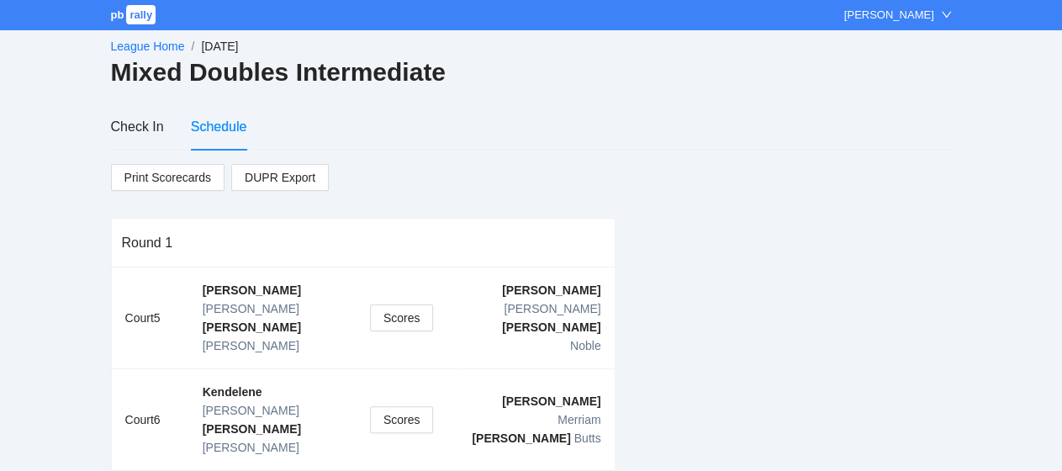
click at [143, 45] on link "League Home" at bounding box center [148, 46] width 74 height 13
